Goal: Transaction & Acquisition: Purchase product/service

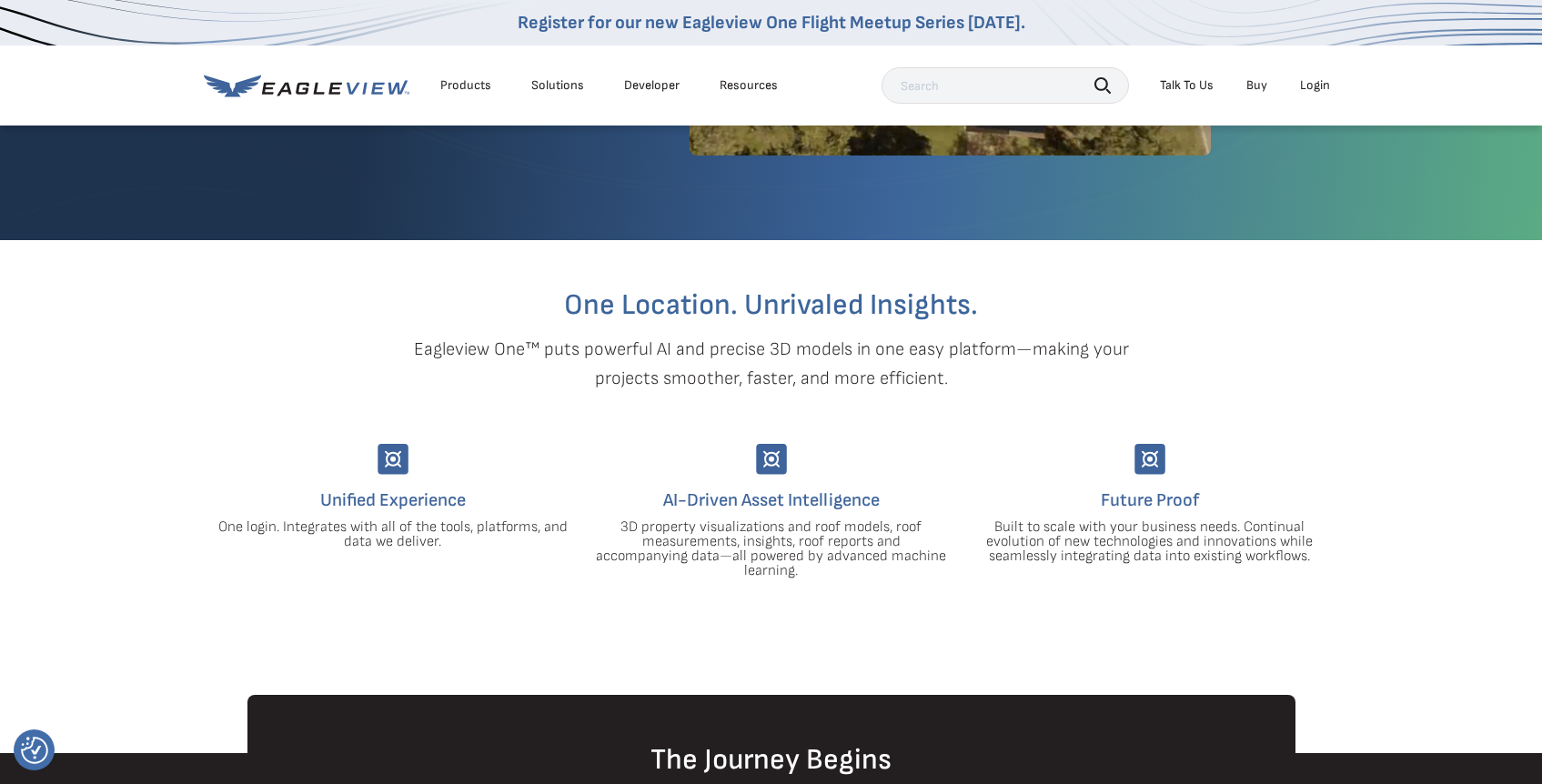
scroll to position [184, 0]
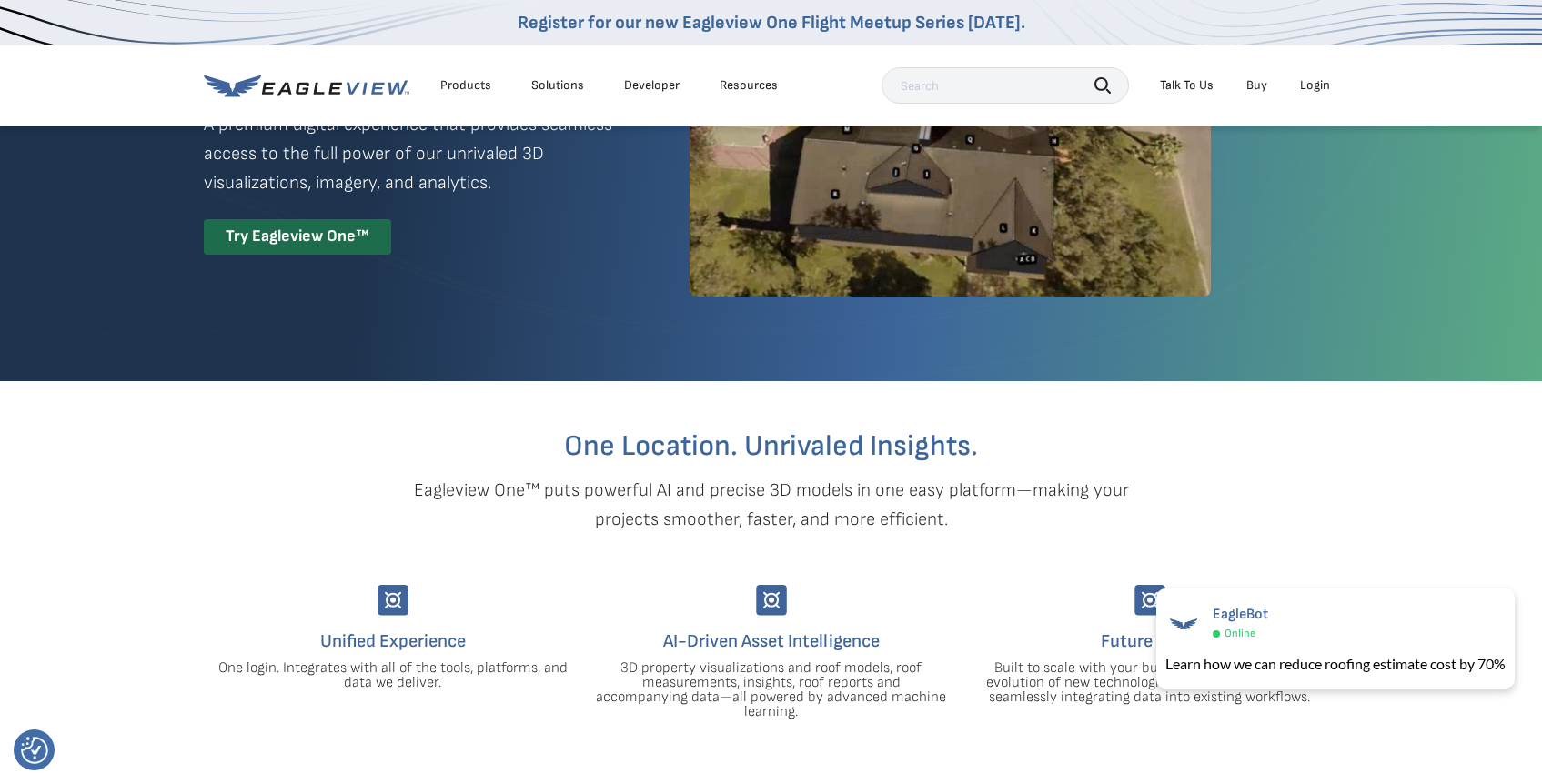
click at [1317, 84] on div "Login" at bounding box center [1314, 85] width 30 height 16
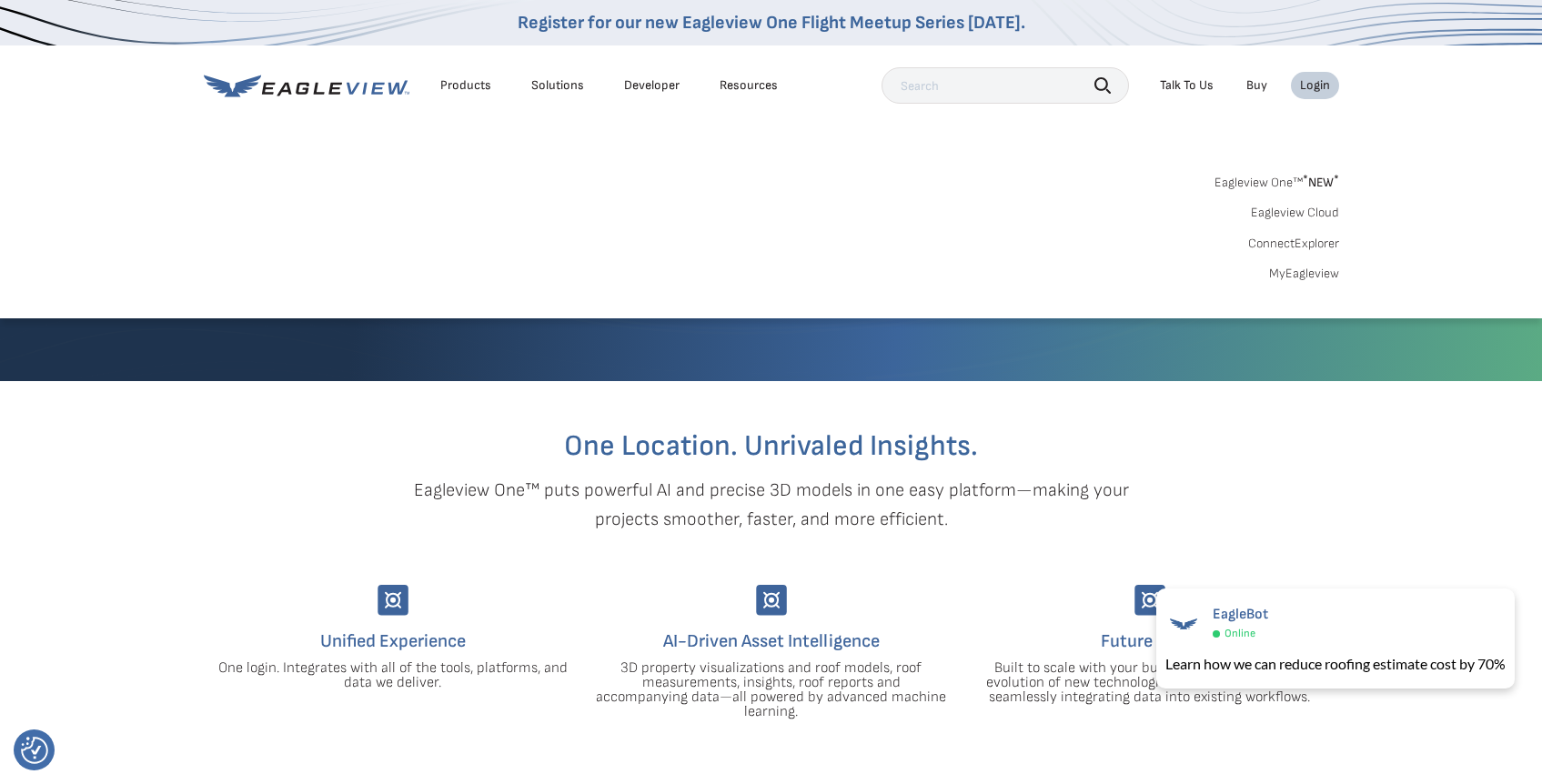
click at [1296, 277] on link "MyEagleview" at bounding box center [1303, 273] width 70 height 16
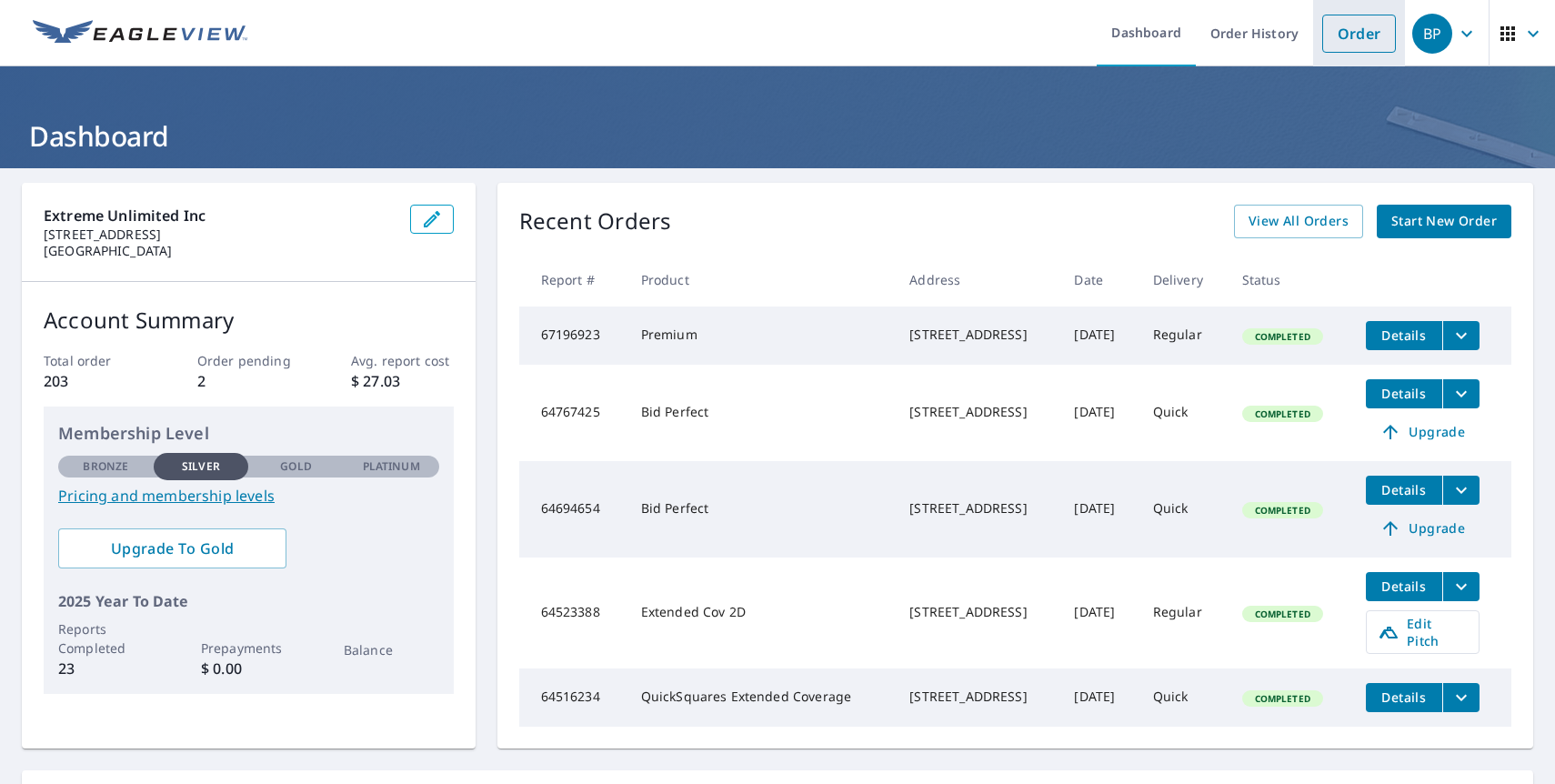
click at [1340, 36] on link "Order" at bounding box center [1358, 33] width 73 height 38
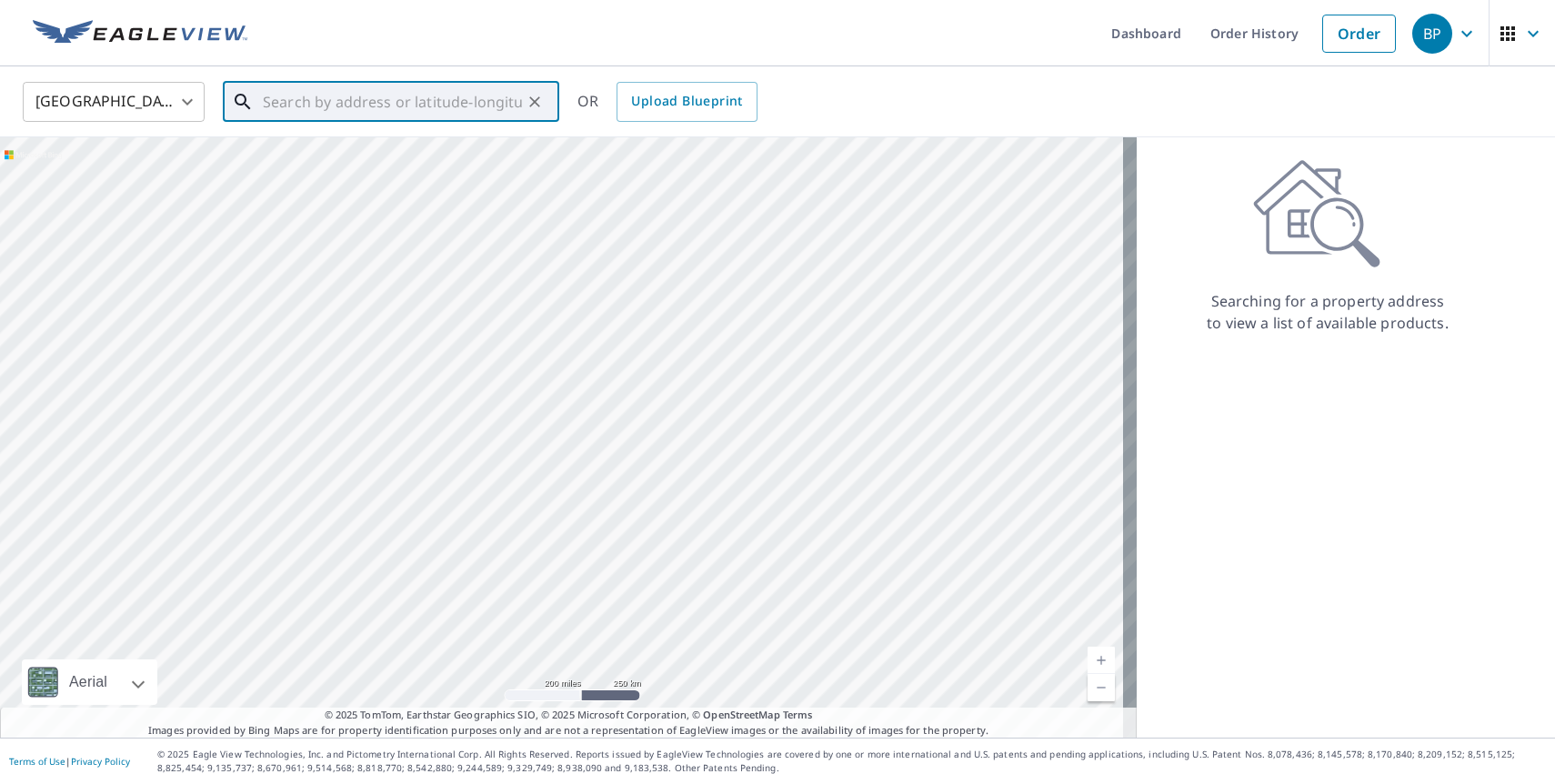
click at [270, 103] on input "text" at bounding box center [392, 101] width 259 height 51
click at [315, 160] on span "[STREET_ADDRESS]" at bounding box center [402, 155] width 285 height 22
type input "[STREET_ADDRESS]"
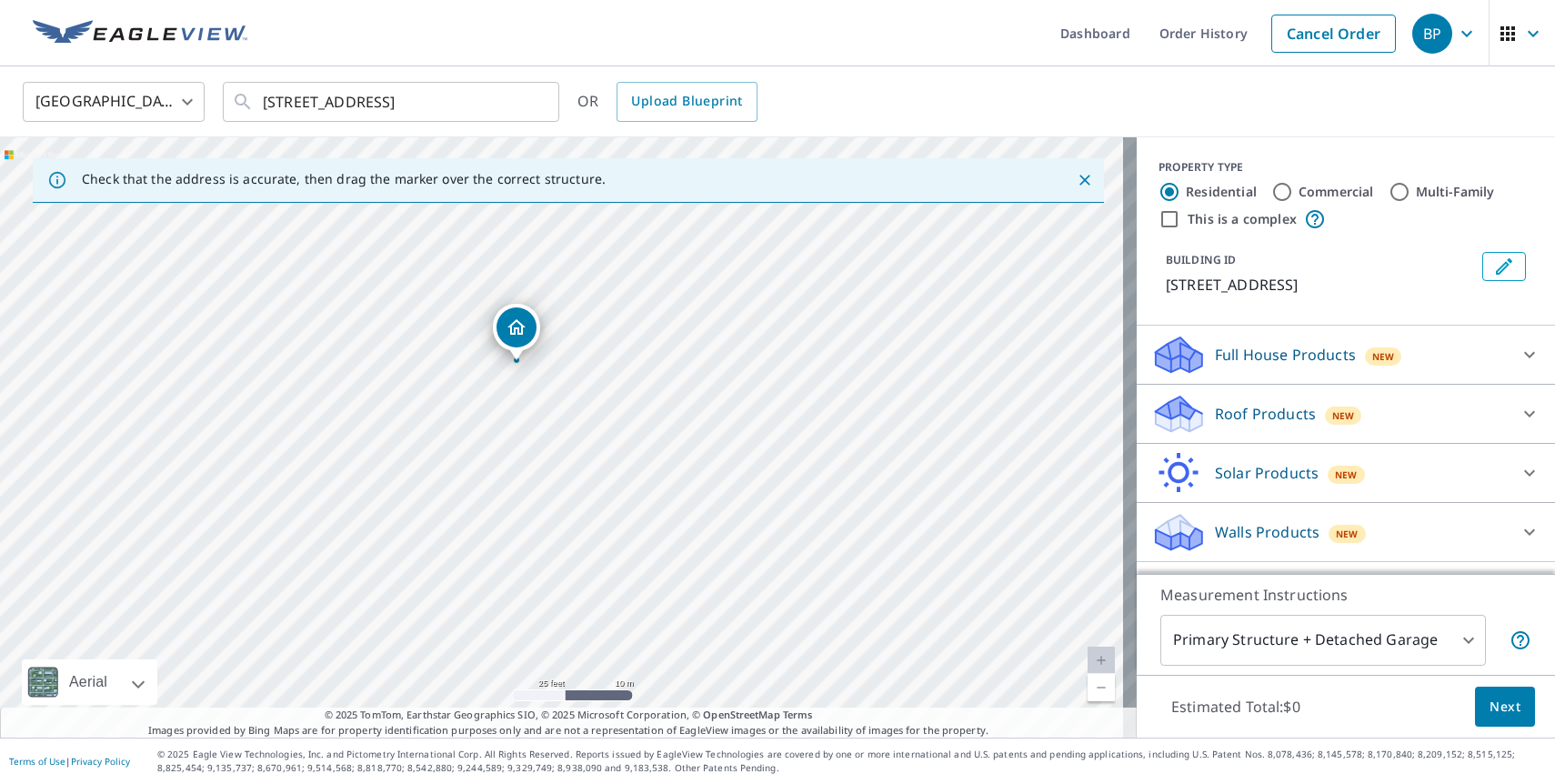
drag, startPoint x: 485, startPoint y: 359, endPoint x: 840, endPoint y: 305, distance: 359.1
click at [840, 305] on div "[STREET_ADDRESS]" at bounding box center [568, 437] width 1136 height 600
drag, startPoint x: 528, startPoint y: 325, endPoint x: 564, endPoint y: 339, distance: 38.6
click at [1523, 418] on icon at bounding box center [1529, 413] width 22 height 22
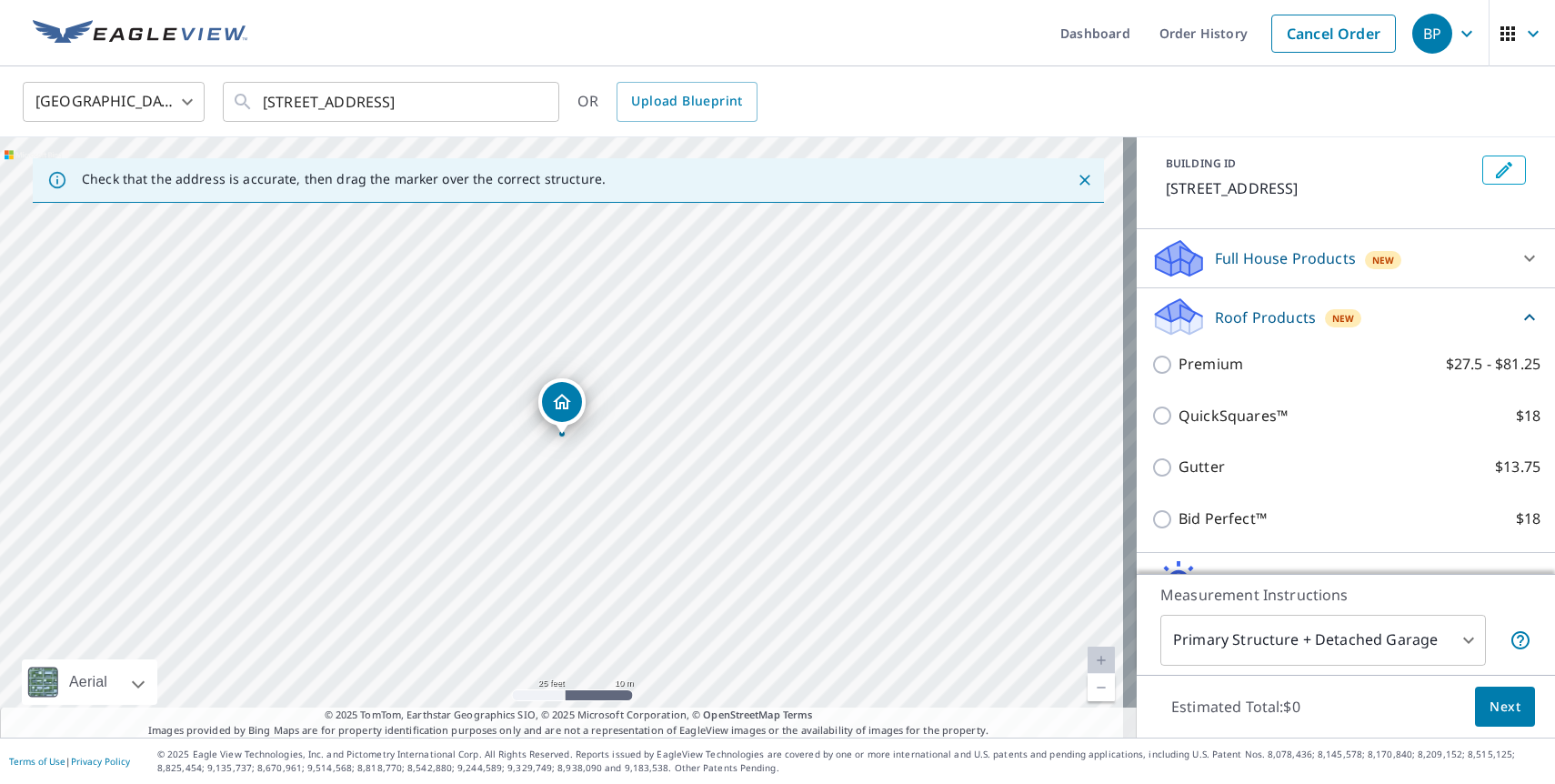
scroll to position [196, 0]
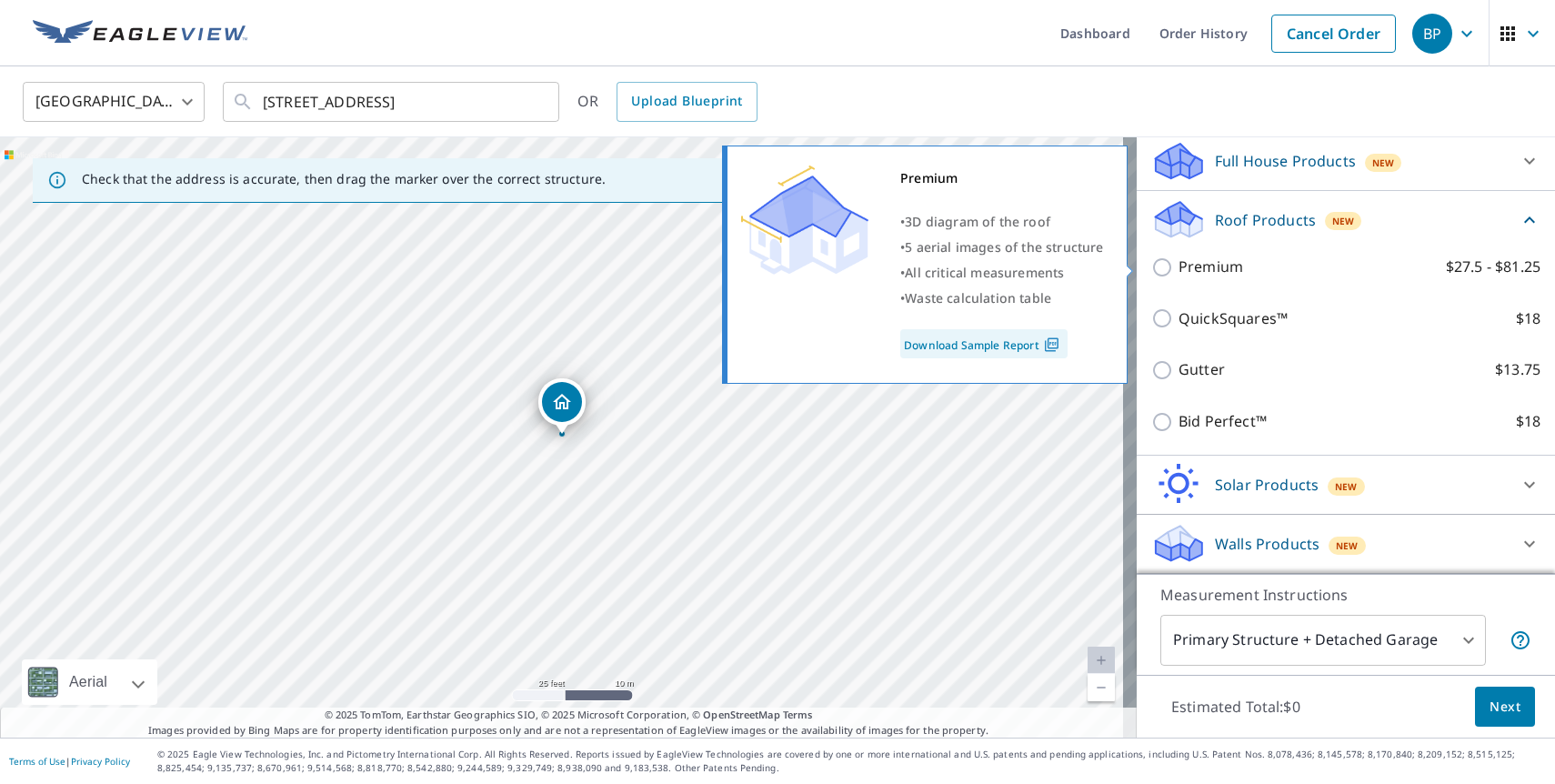
click at [1153, 265] on input "Premium $27.5 - $81.25" at bounding box center [1165, 267] width 28 height 22
checkbox input "true"
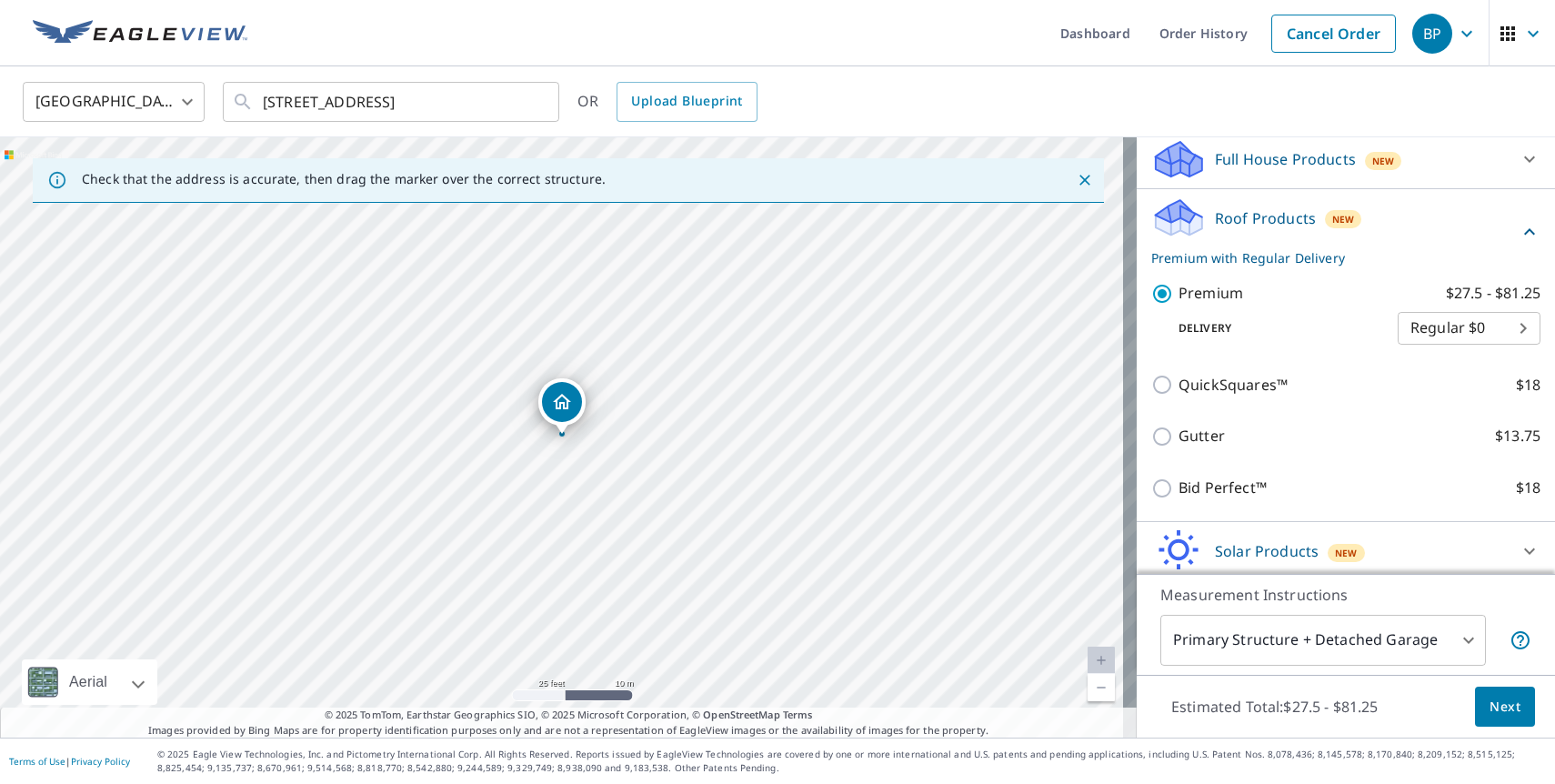
click at [1489, 705] on span "Next" at bounding box center [1504, 707] width 31 height 23
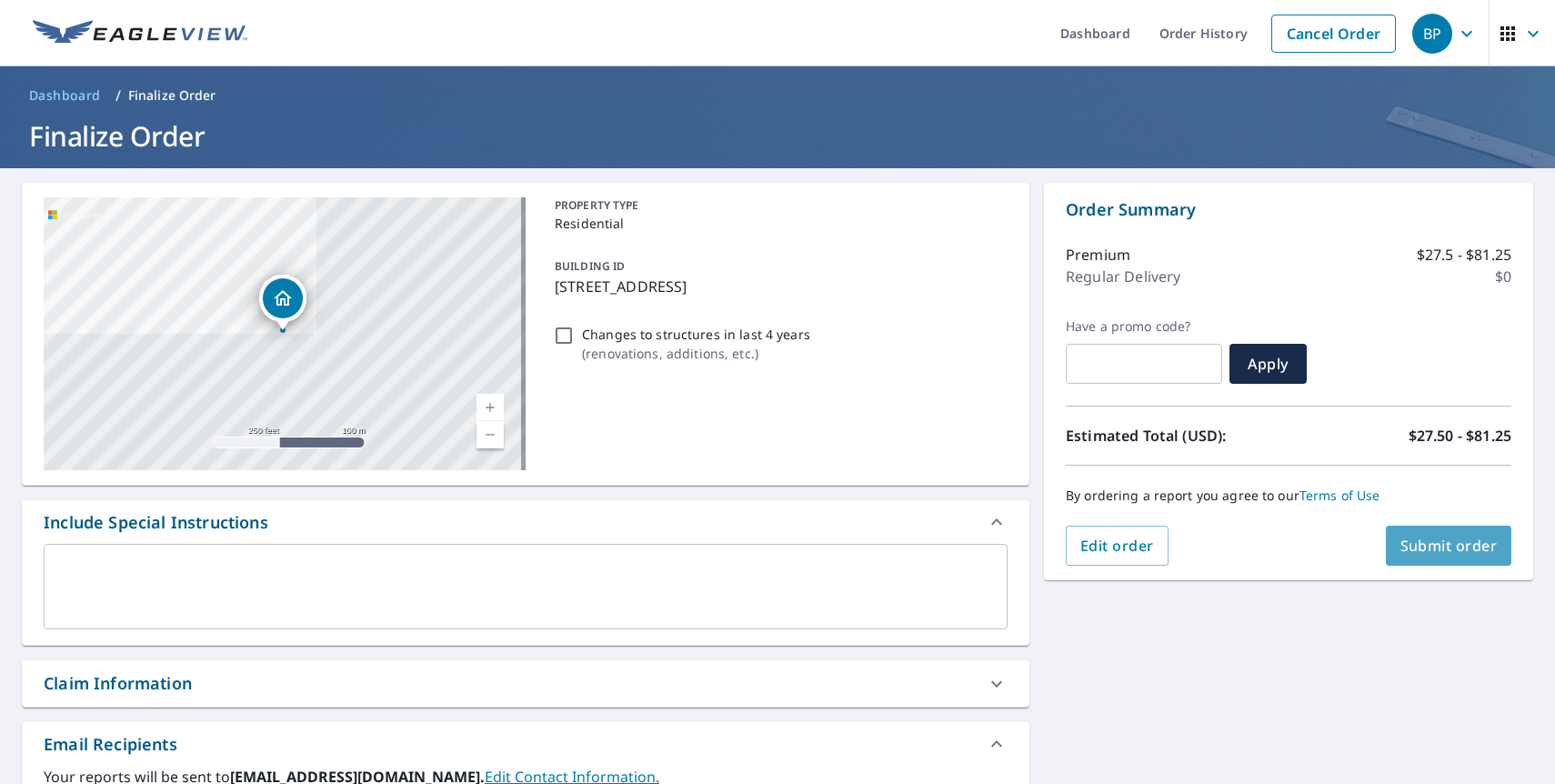
click at [1414, 543] on span "Submit order" at bounding box center [1449, 545] width 97 height 20
checkbox input "true"
